Goal: Navigation & Orientation: Go to known website

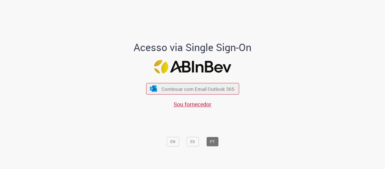
click at [81, 60] on div "Acesso via Single Sign-On Continuar com Email Outlook 365 Sou fornecedor EN ES …" at bounding box center [193, 86] width 330 height 167
